Goal: Task Accomplishment & Management: Use online tool/utility

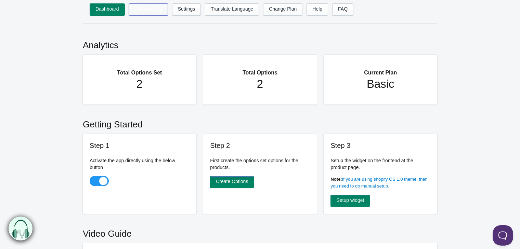
click at [165, 8] on link "Options Sets" at bounding box center [148, 9] width 39 height 12
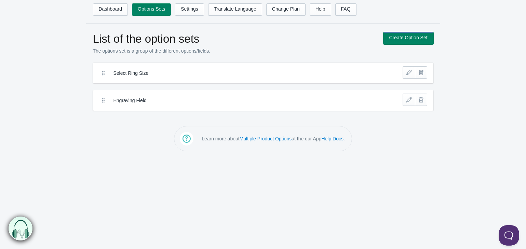
click at [420, 40] on link "Create Option Set" at bounding box center [409, 38] width 50 height 12
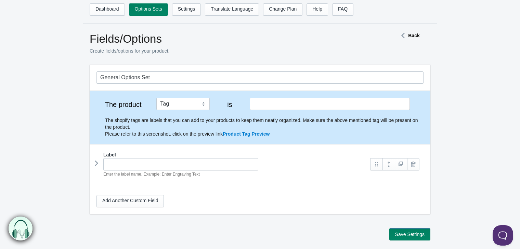
click at [404, 35] on icon at bounding box center [403, 35] width 10 height 3
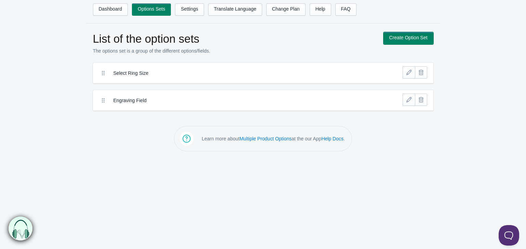
click at [412, 38] on link "Create Option Set" at bounding box center [409, 38] width 50 height 12
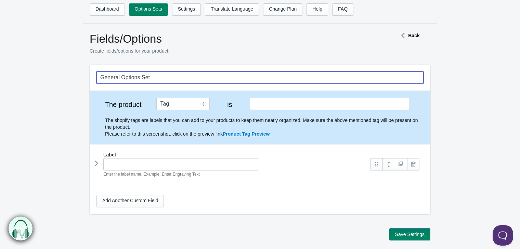
click at [213, 74] on input "General Options Set" at bounding box center [259, 77] width 327 height 12
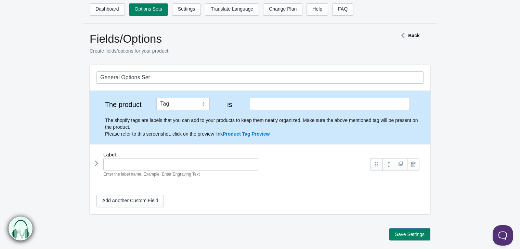
click at [410, 29] on div "Dashboard Options Sets Settings Translate Language Change Plan Help FAQ Hook te…" at bounding box center [260, 143] width 520 height 286
click at [96, 161] on icon at bounding box center [96, 163] width 0 height 10
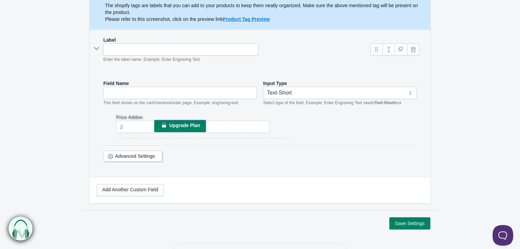
scroll to position [116, 0]
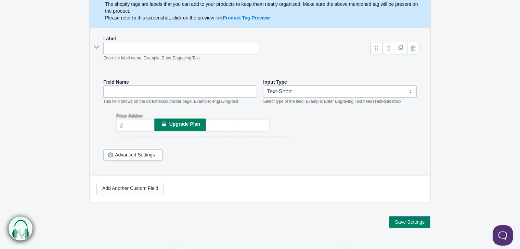
click at [314, 99] on em "Select type of the field. Example: Enter Engraving Text needs Text-Short box" at bounding box center [332, 101] width 138 height 5
click at [308, 87] on select "Text-Short Text-Long Radio button Drop-down select Image Checkbox Datepicker" at bounding box center [339, 91] width 153 height 12
click at [263, 85] on select "Text-Short Text-Long Radio button Drop-down select Image Checkbox Datepicker" at bounding box center [339, 91] width 153 height 12
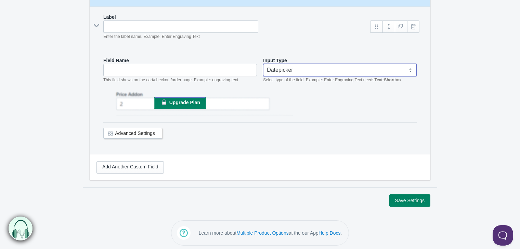
scroll to position [137, 0]
click at [152, 131] on link "Advanced Settings" at bounding box center [135, 133] width 40 height 5
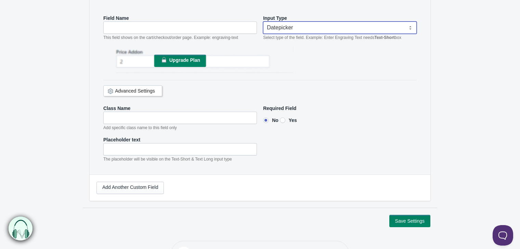
scroll to position [129, 0]
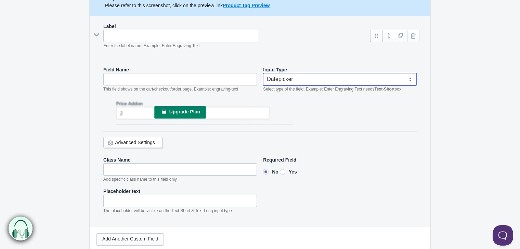
click at [295, 75] on select "Text-Short Text-Long Radio button Drop-down select Image Checkbox Datepicker" at bounding box center [339, 79] width 153 height 12
select select "3"
click at [263, 73] on select "Text-Short Text-Long Radio button Drop-down select Image Checkbox Datepicker" at bounding box center [339, 79] width 153 height 12
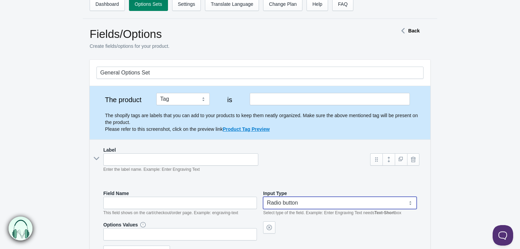
scroll to position [3, 0]
